Goal: Task Accomplishment & Management: Use online tool/utility

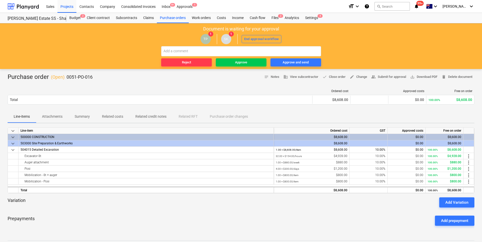
drag, startPoint x: 234, startPoint y: 66, endPoint x: 231, endPoint y: 79, distance: 13.4
click at [233, 66] on button "Approve" at bounding box center [241, 62] width 51 height 8
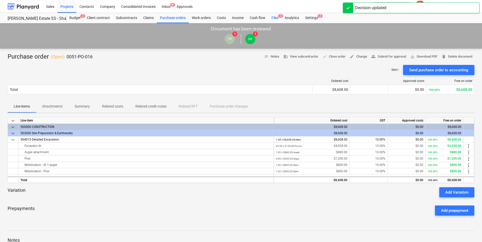
click at [274, 23] on div "Files 2" at bounding box center [275, 18] width 13 height 10
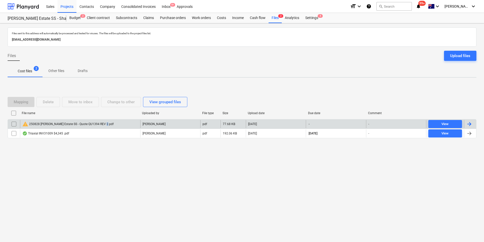
click at [101, 125] on div "warning 250828 [PERSON_NAME] Estate SS - Quote QU1394 REV 2.pdf" at bounding box center [67, 124] width 91 height 6
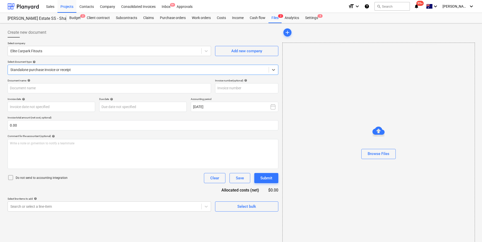
type input "250828 [PERSON_NAME] Estate SS - Quote QU1394 REV 2.pdf"
type input "[DATE]"
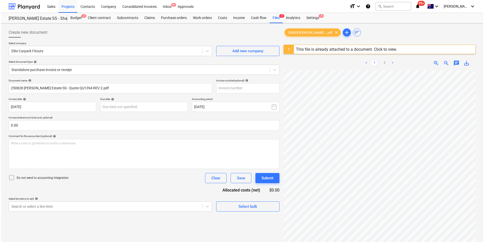
scroll to position [149, 74]
click at [272, 63] on div "Create new document Select company Elite Carpark Fitouts Add new company Select…" at bounding box center [241, 162] width 471 height 274
click at [272, 18] on div "Files 2" at bounding box center [275, 18] width 13 height 10
